Goal: Transaction & Acquisition: Purchase product/service

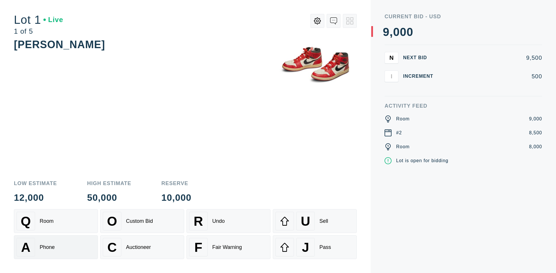
click at [56, 247] on div "A Phone" at bounding box center [56, 247] width 79 height 19
click at [142, 221] on div "Custom Bid" at bounding box center [139, 221] width 27 height 6
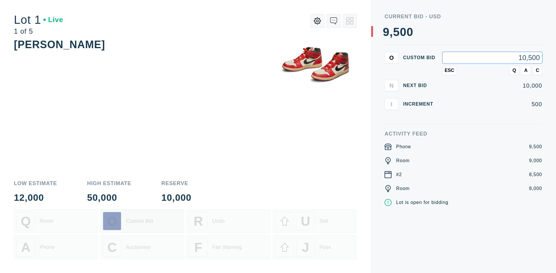
type input "10,500"
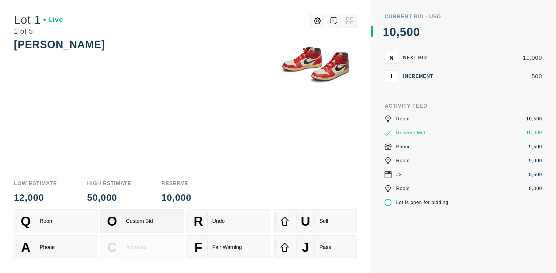
click at [142, 221] on div "Custom Bid" at bounding box center [139, 221] width 27 height 6
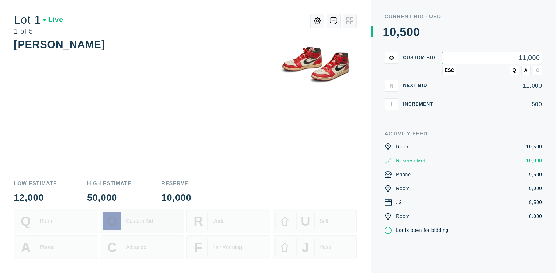
type input "11,000"
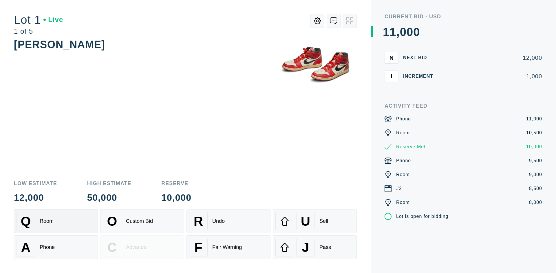
click at [56, 221] on div "Q Room" at bounding box center [56, 221] width 79 height 19
